Goal: Check status: Check status

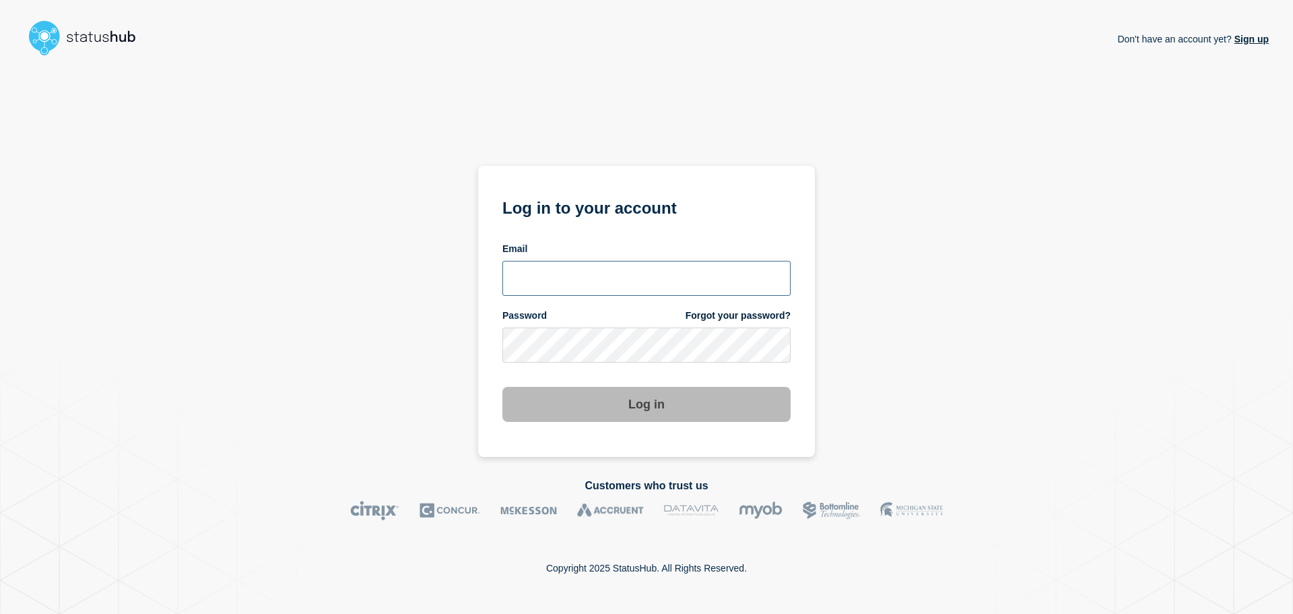
type input "[PERSON_NAME][EMAIL_ADDRESS][DOMAIN_NAME]"
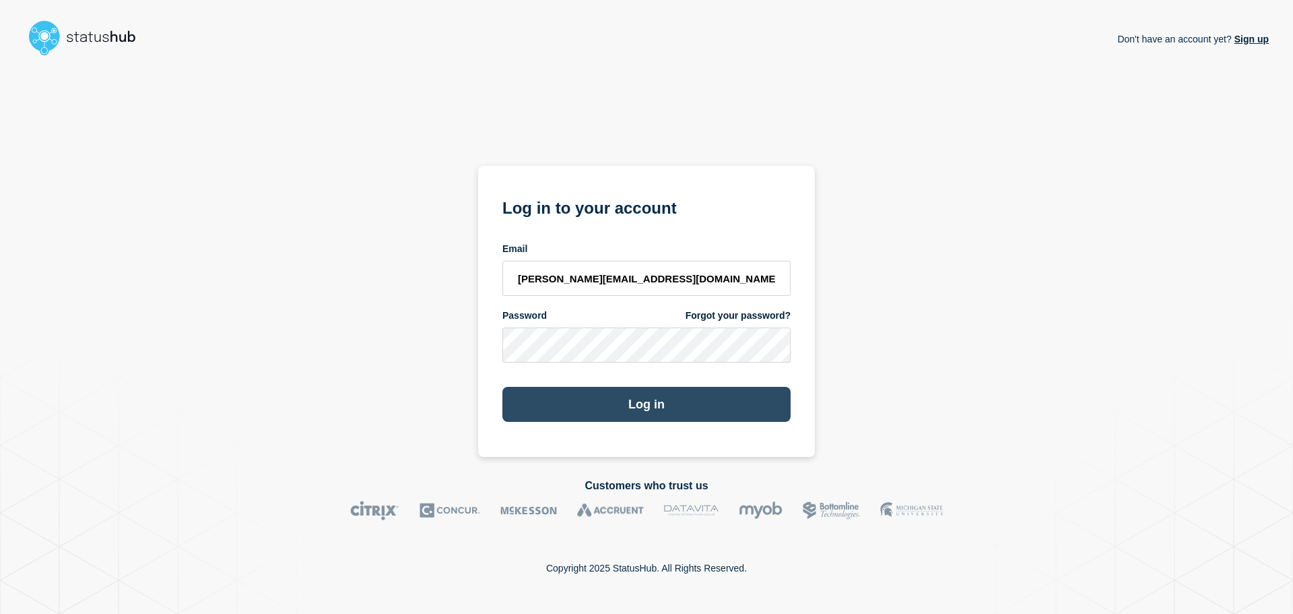
click at [709, 410] on button "Log in" at bounding box center [646, 404] width 288 height 35
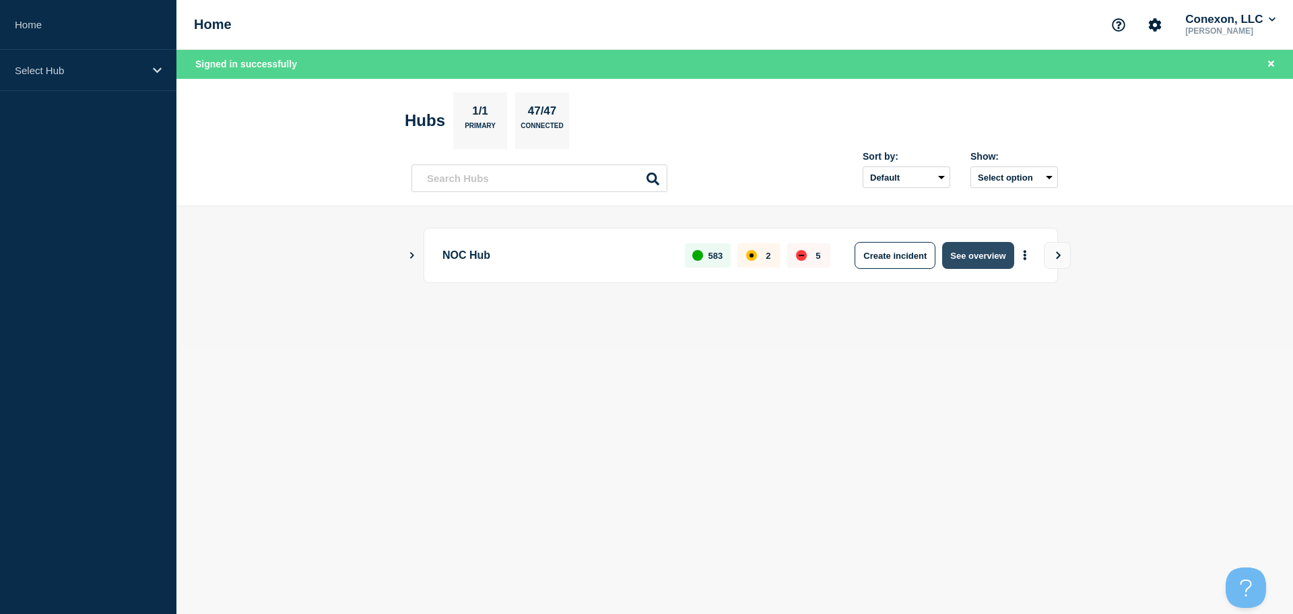
click at [979, 262] on button "See overview" at bounding box center [977, 255] width 71 height 27
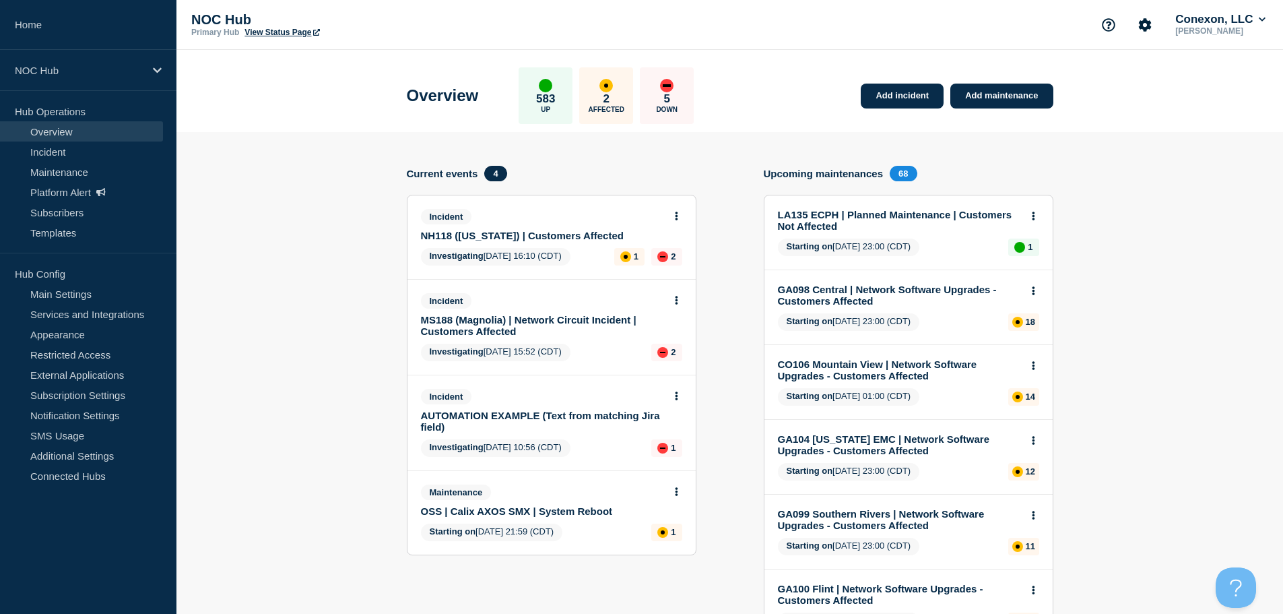
click at [675, 492] on icon at bounding box center [676, 491] width 3 height 9
click at [667, 525] on link "View maintenance" at bounding box center [676, 524] width 77 height 11
click at [673, 303] on button at bounding box center [676, 300] width 11 height 11
click at [676, 338] on ul "View incident Update incident" at bounding box center [675, 341] width 65 height 28
click at [676, 334] on link "View incident" at bounding box center [670, 332] width 55 height 11
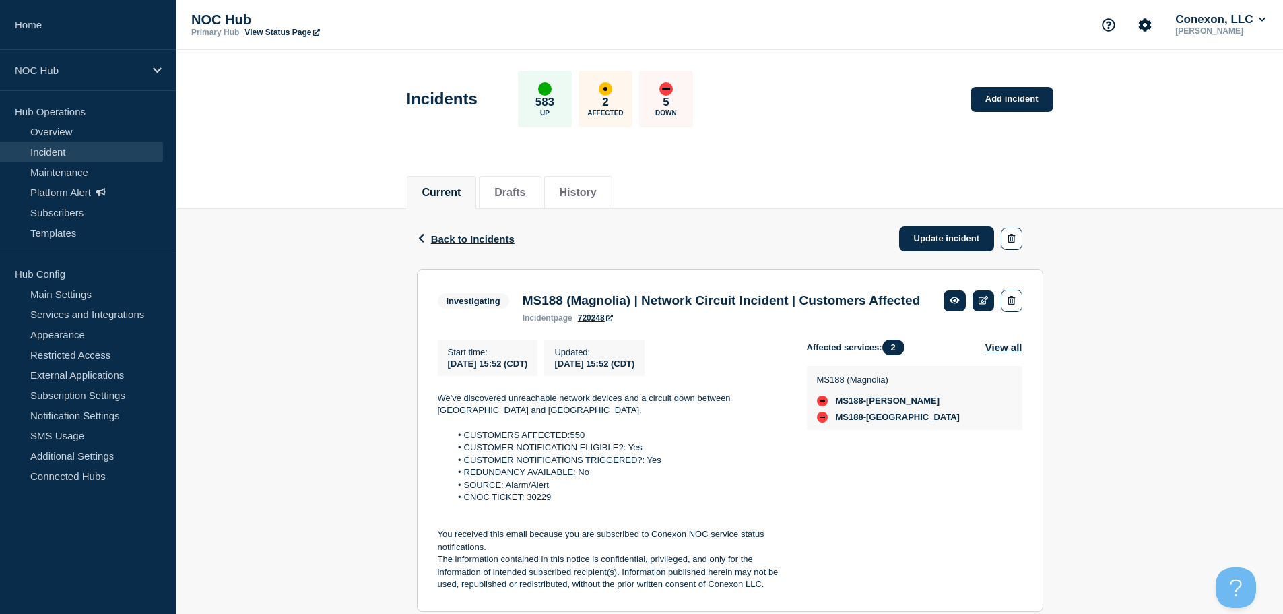
scroll to position [62, 0]
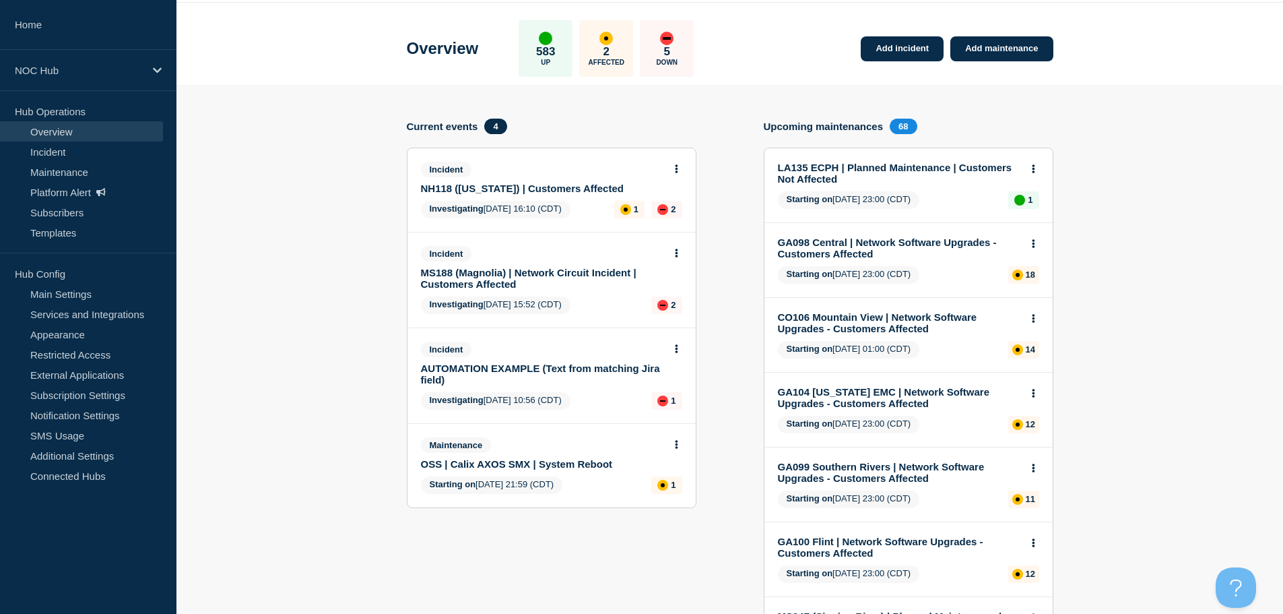
scroll to position [67, 0]
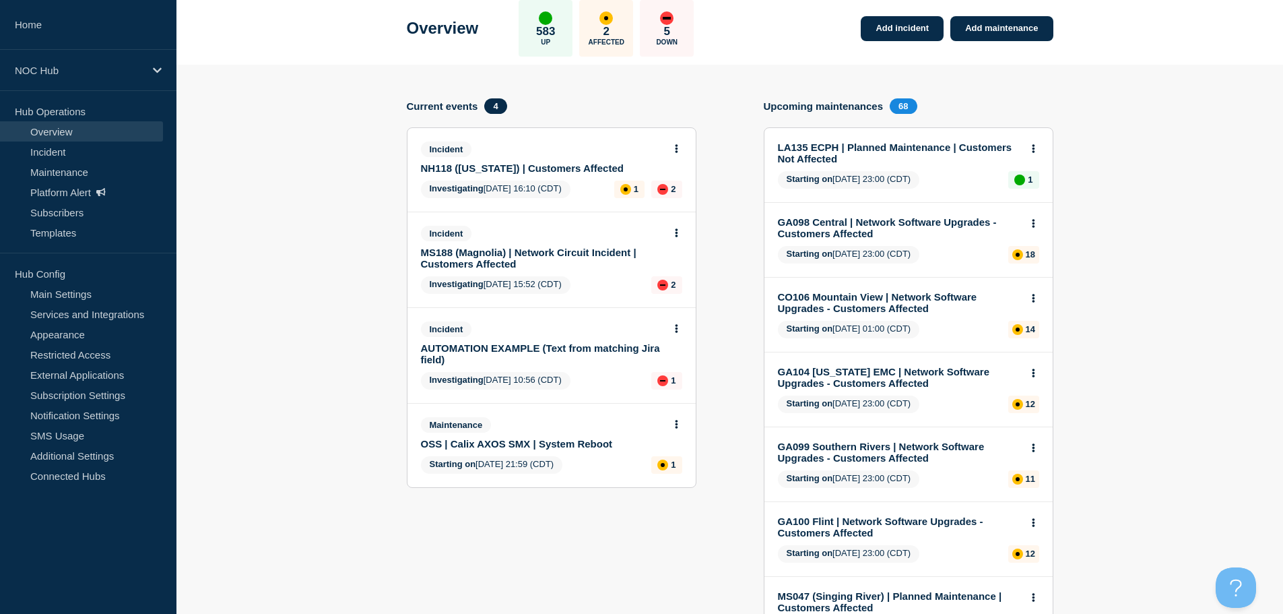
click at [677, 147] on icon at bounding box center [676, 148] width 3 height 9
click at [677, 174] on div "View incident Update incident" at bounding box center [675, 190] width 103 height 66
click at [677, 176] on link "View incident" at bounding box center [670, 181] width 55 height 11
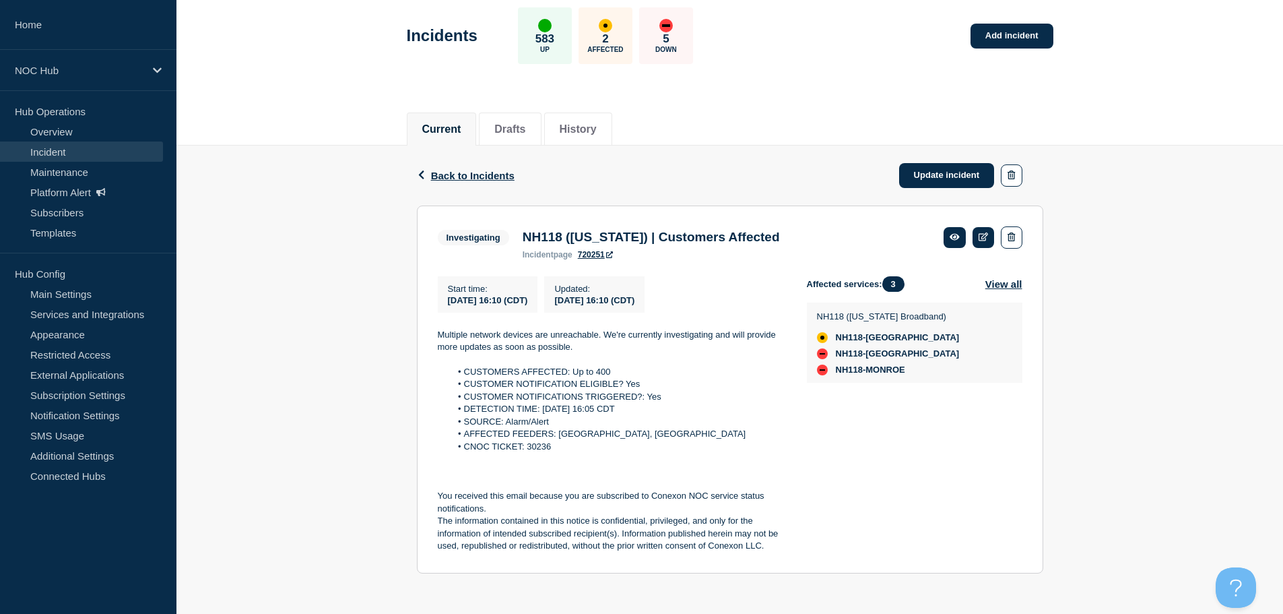
scroll to position [69, 0]
